Goal: Task Accomplishment & Management: Manage account settings

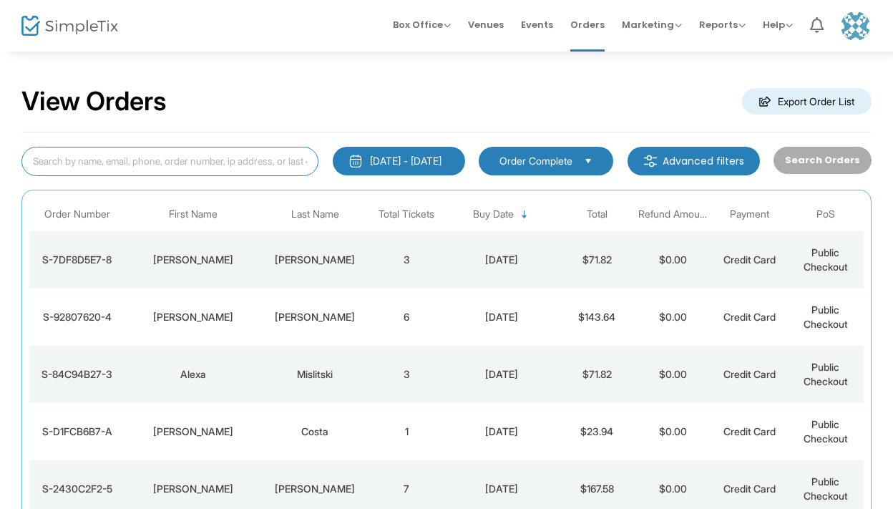
click at [120, 161] on input at bounding box center [169, 161] width 297 height 29
type input "colantonio"
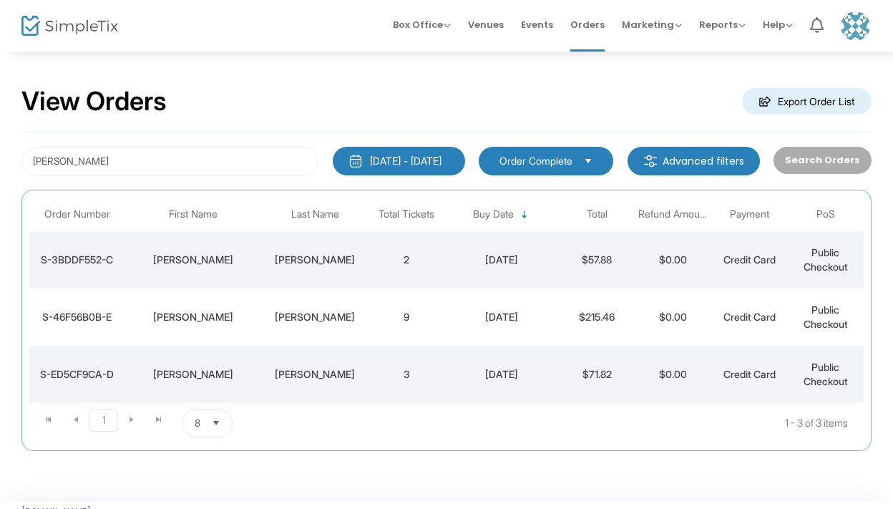
click at [252, 261] on div "Mikayla" at bounding box center [193, 260] width 130 height 14
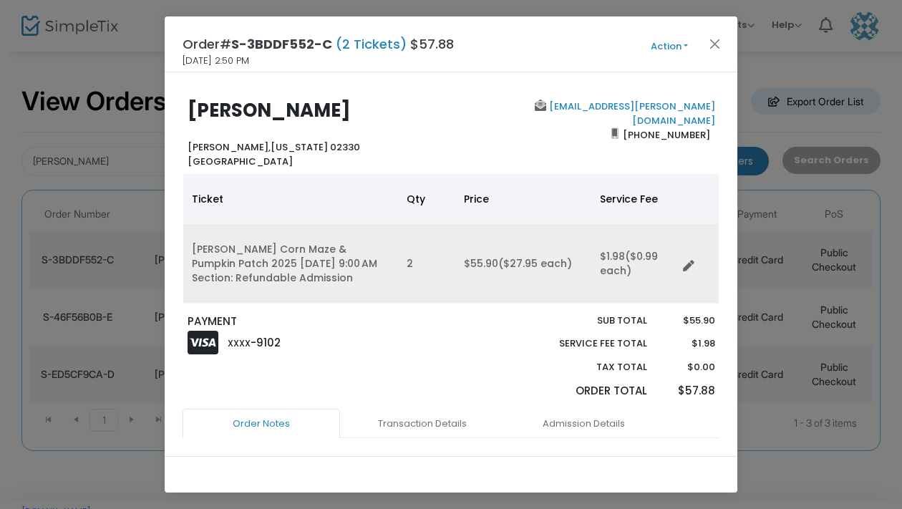
click at [686, 258] on div "Edit" at bounding box center [688, 250] width 24 height 17
click at [690, 267] on icon "Data table" at bounding box center [688, 266] width 11 height 11
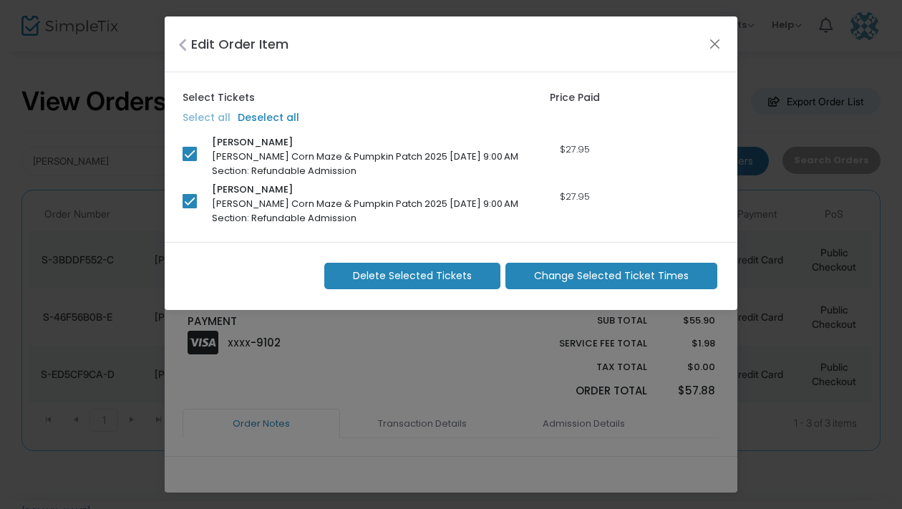
click at [596, 275] on span "Change Selected Ticket Times" at bounding box center [611, 275] width 155 height 15
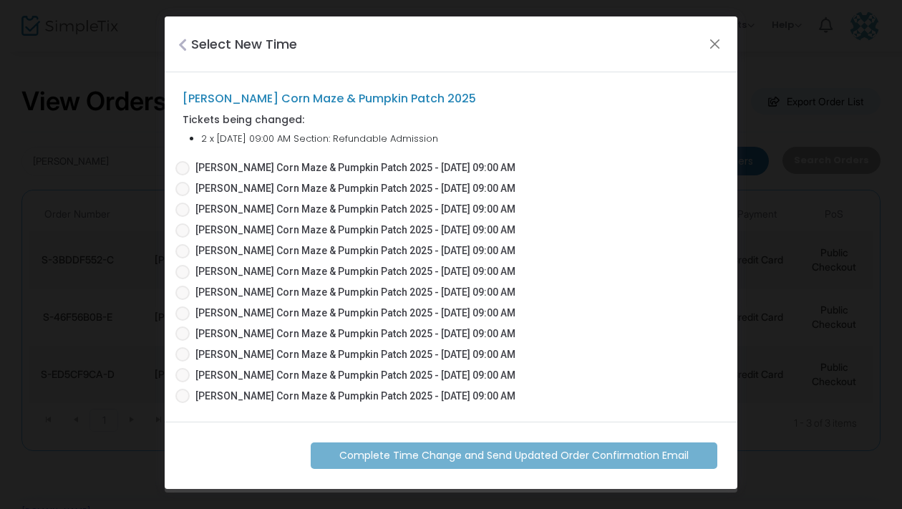
click at [183, 193] on span at bounding box center [182, 189] width 14 height 14
click at [183, 196] on input "Sauchuk's Corn Maze & Pumpkin Patch 2025 - 09/27/2025 09:00 AM" at bounding box center [182, 196] width 1 height 1
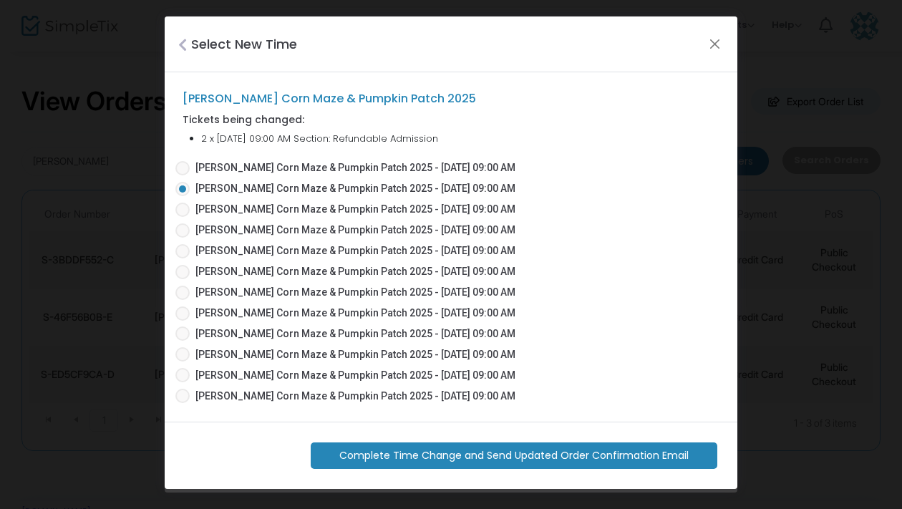
click at [183, 193] on span at bounding box center [182, 189] width 14 height 14
click at [183, 196] on input "Sauchuk's Corn Maze & Pumpkin Patch 2025 - 09/27/2025 09:00 AM" at bounding box center [182, 196] width 1 height 1
click at [183, 193] on span at bounding box center [182, 189] width 14 height 14
click at [183, 196] on input "Sauchuk's Corn Maze & Pumpkin Patch 2025 - 09/27/2025 09:00 AM" at bounding box center [182, 196] width 1 height 1
click at [568, 461] on span "Complete Time Change and Send Updated Order Confirmation Email" at bounding box center [513, 455] width 349 height 15
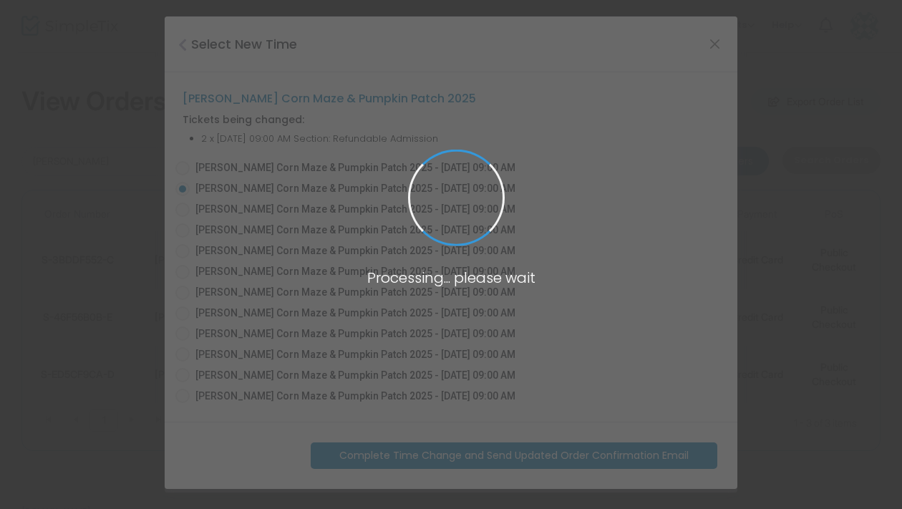
radio input "false"
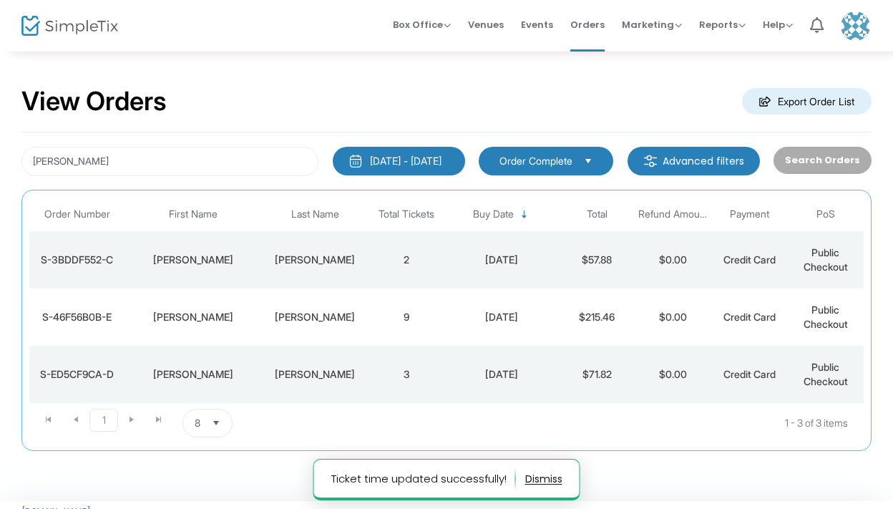
click at [384, 264] on td "2" at bounding box center [407, 259] width 76 height 57
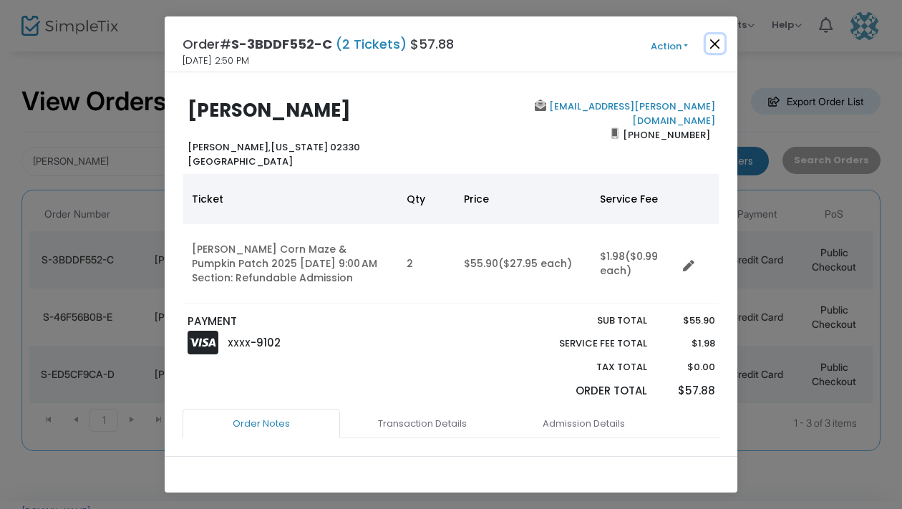
click at [715, 40] on button "Close" at bounding box center [715, 43] width 19 height 19
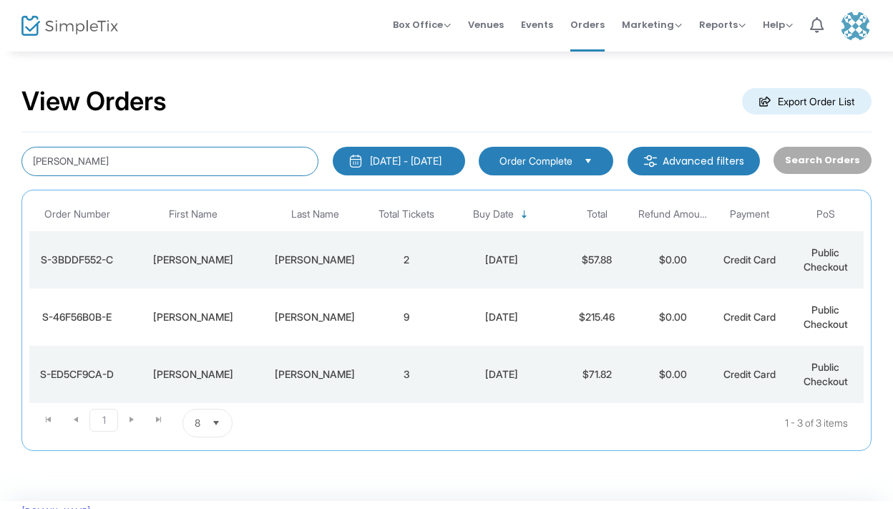
click at [152, 168] on input "colantonio" at bounding box center [169, 161] width 297 height 29
